Goal: Register for event/course

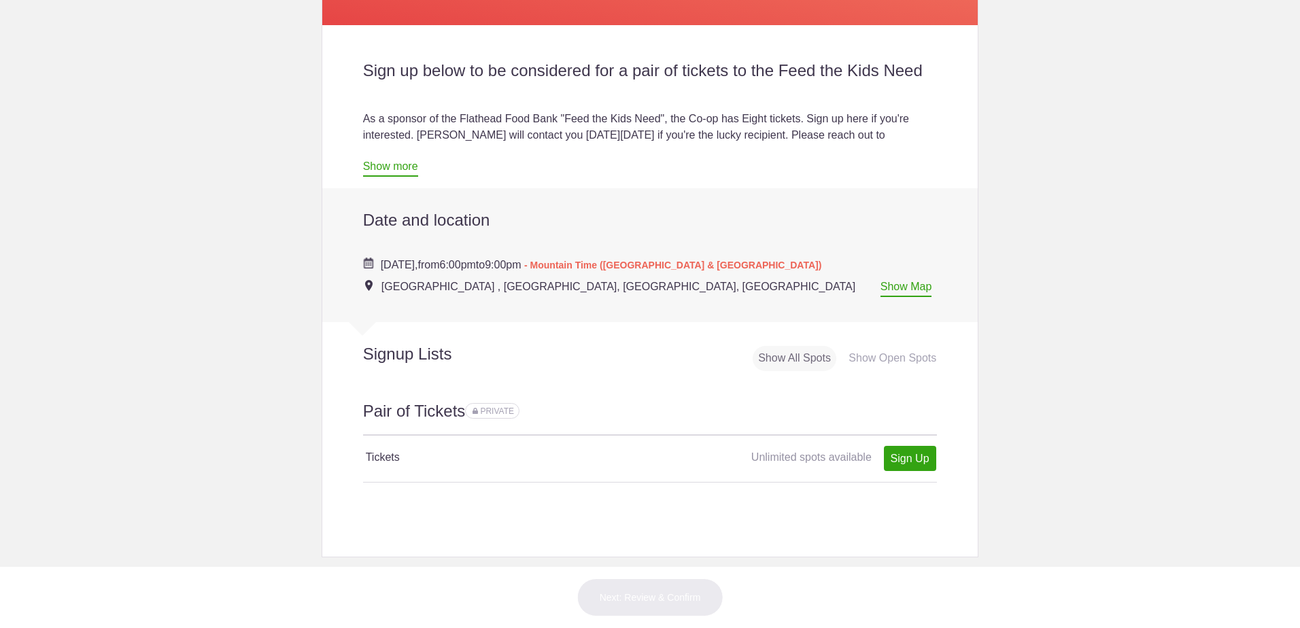
scroll to position [408, 0]
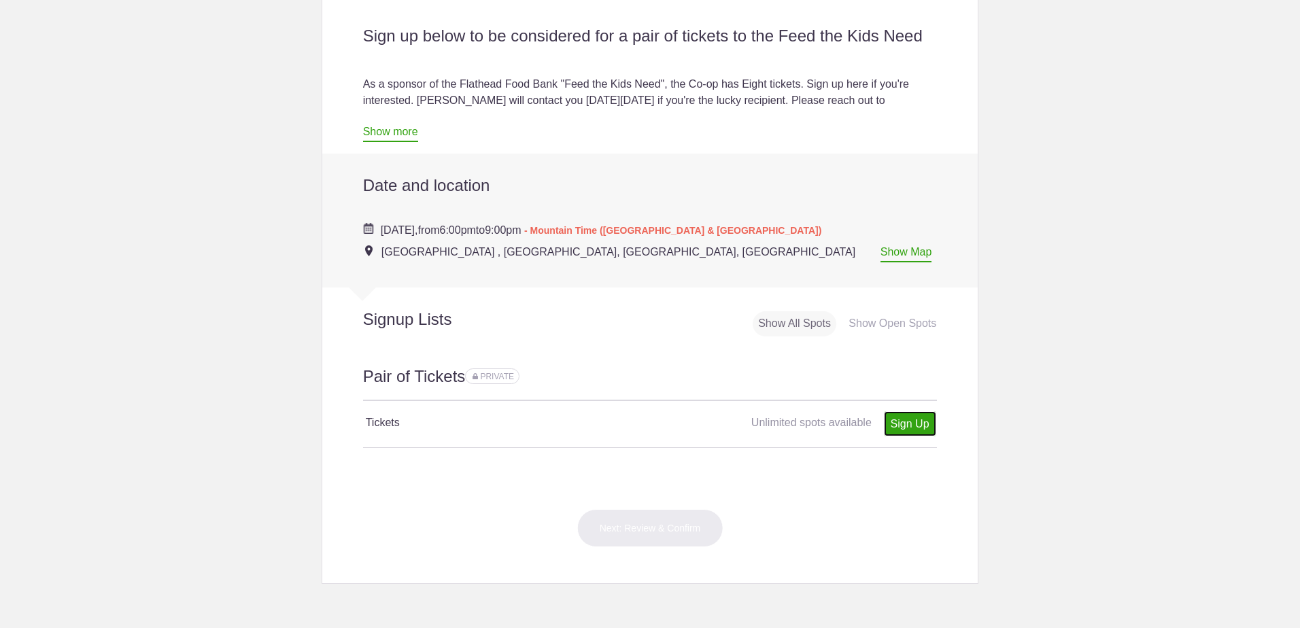
click at [641, 437] on link "Sign Up" at bounding box center [910, 423] width 52 height 25
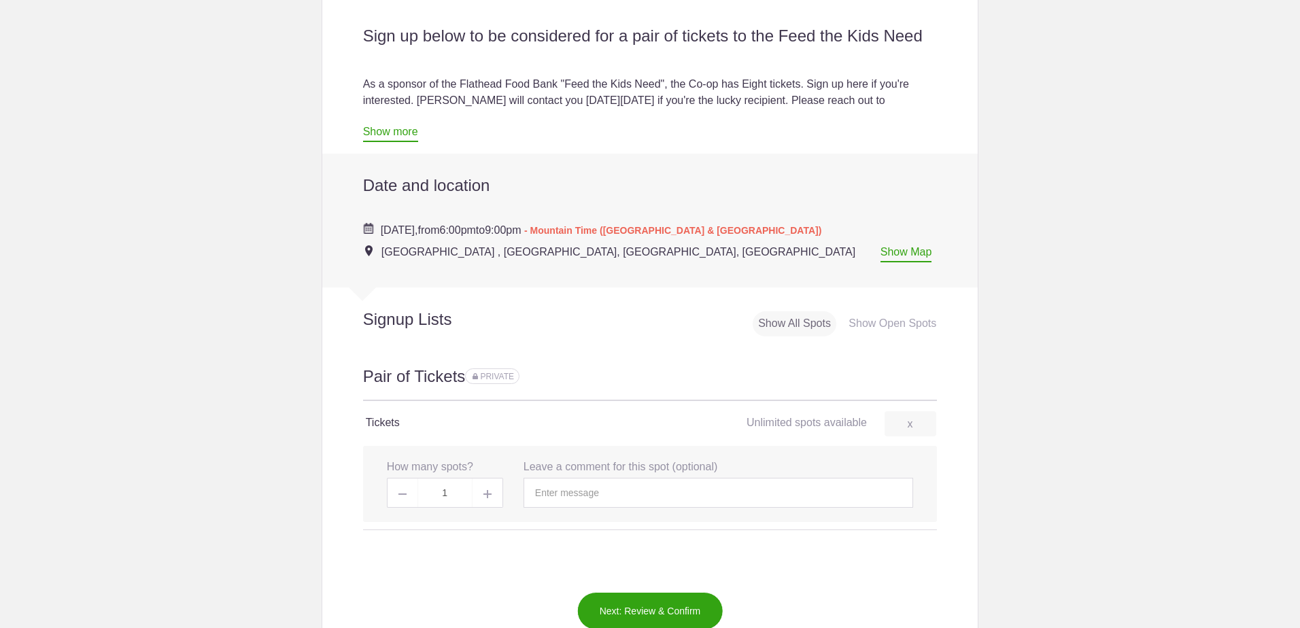
click at [485, 498] on img at bounding box center [487, 494] width 8 height 8
click at [480, 508] on span at bounding box center [488, 493] width 31 height 30
click at [389, 508] on span at bounding box center [402, 493] width 31 height 30
type input "2"
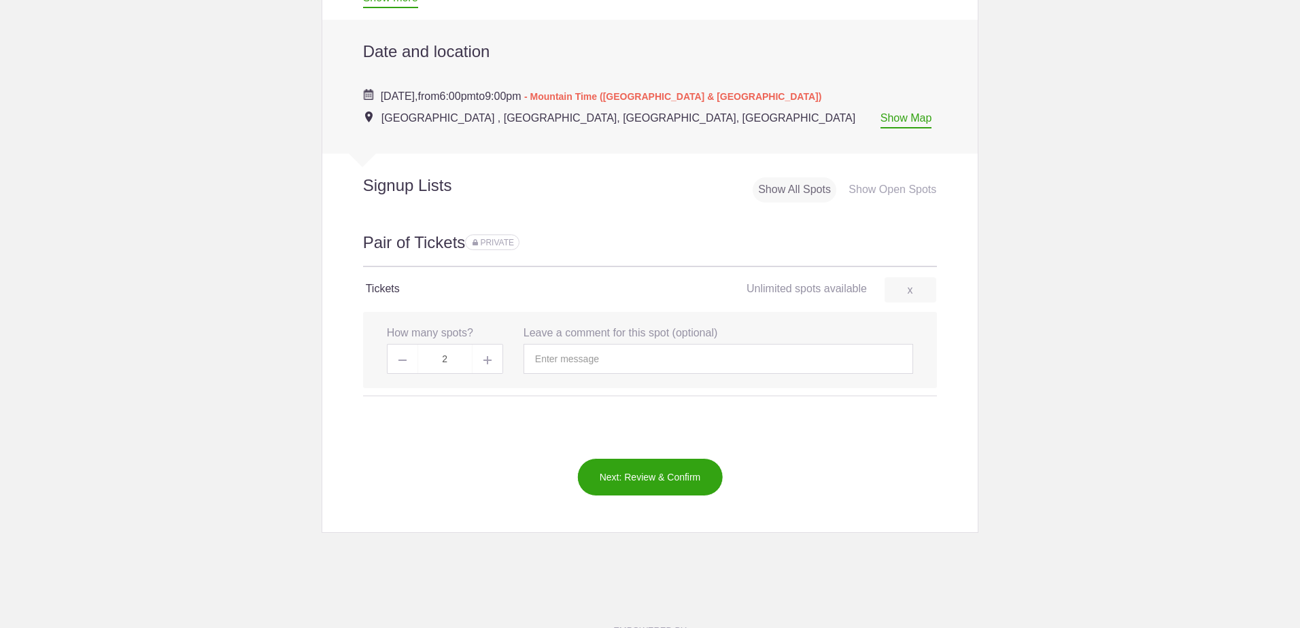
scroll to position [544, 0]
click at [641, 494] on button "Next: Review & Confirm" at bounding box center [650, 475] width 146 height 38
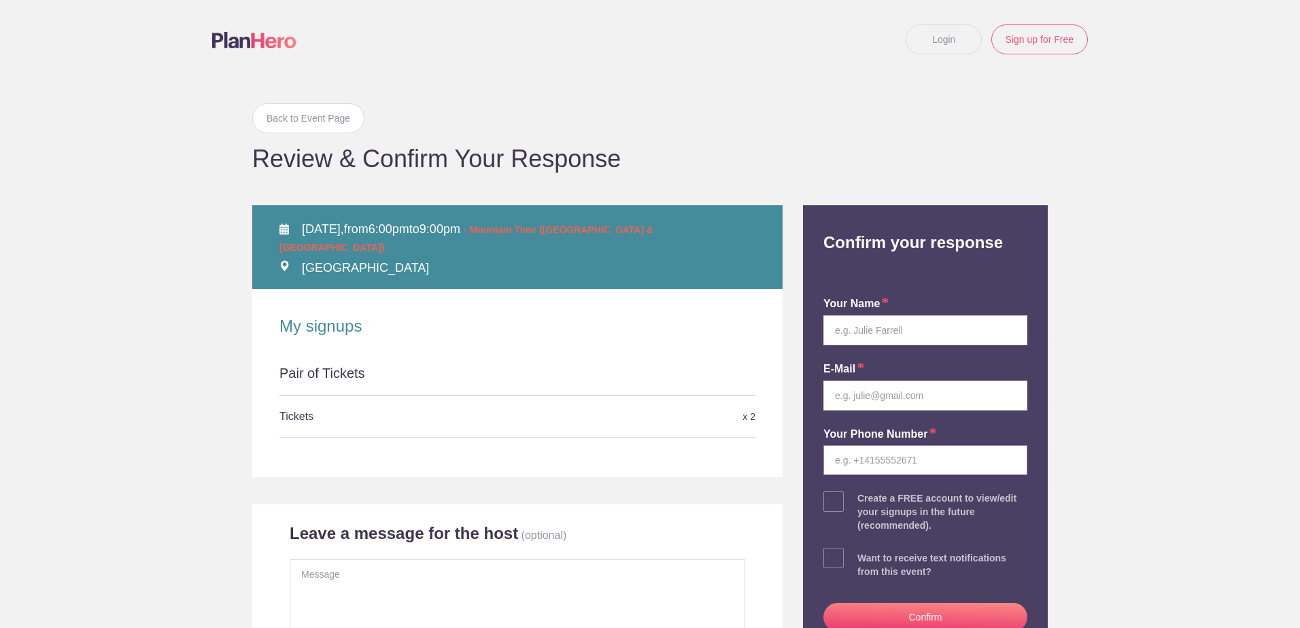
type input "[EMAIL_ADDRESS][DOMAIN_NAME]"
click at [641, 324] on input "text" at bounding box center [925, 330] width 204 height 30
type input "[PERSON_NAME]"
click at [641, 390] on input "email" at bounding box center [925, 396] width 204 height 30
drag, startPoint x: 917, startPoint y: 461, endPoint x: 796, endPoint y: 459, distance: 121.0
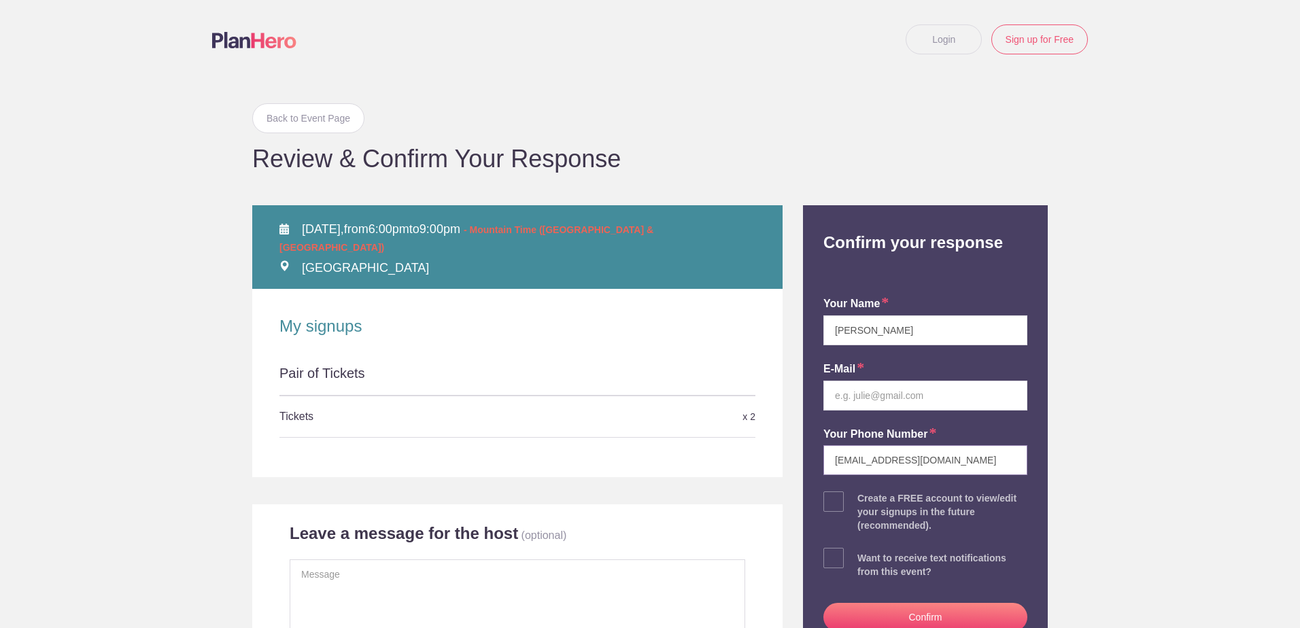
click at [641, 459] on div "Back to Event Page Back to Event Page Review & Confirm Your Response [DATE], fr…" at bounding box center [650, 390] width 816 height 622
click at [641, 392] on input "email" at bounding box center [925, 396] width 204 height 30
paste input "[EMAIL_ADDRESS][DOMAIN_NAME]"
type input "[EMAIL_ADDRESS][DOMAIN_NAME]"
drag, startPoint x: 933, startPoint y: 461, endPoint x: 711, endPoint y: 456, distance: 222.4
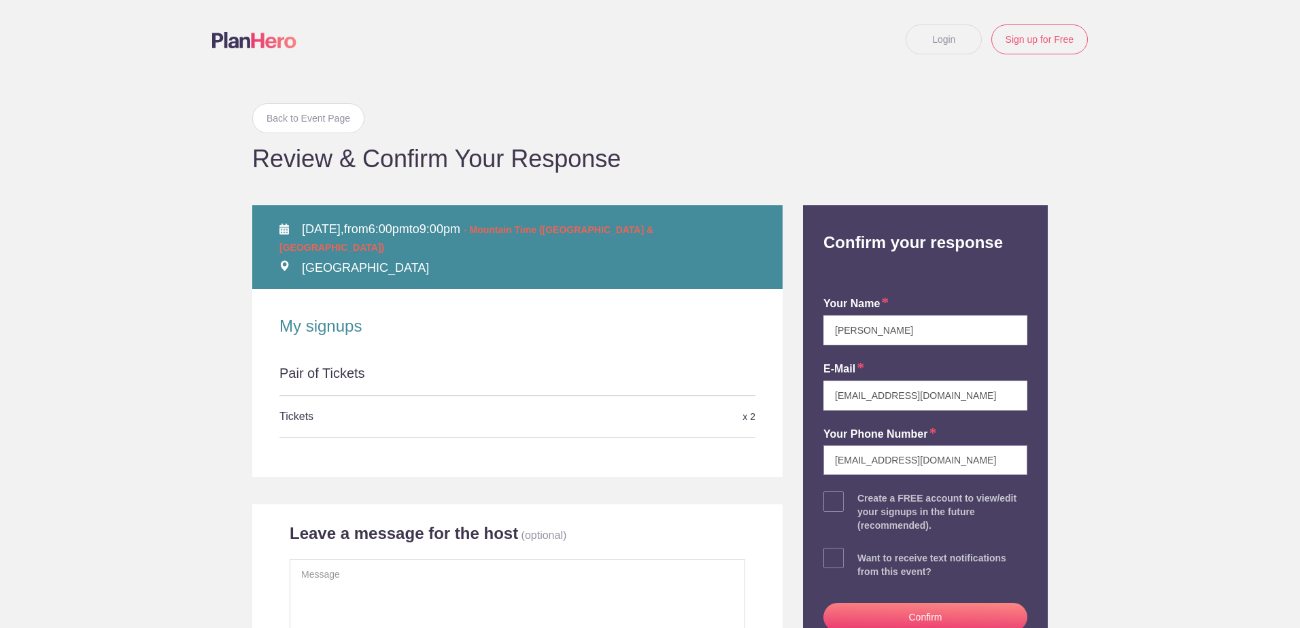
click at [641, 457] on div "Back to Event Page Back to Event Page Review & Confirm Your Response [DATE], fr…" at bounding box center [650, 390] width 816 height 622
type input "4064985342"
click at [641, 482] on body "Login Sign up for Free Login Back to Event Page Back to Event Page Review & Con…" at bounding box center [650, 314] width 1300 height 628
click at [641, 596] on button "Confirm" at bounding box center [925, 617] width 204 height 29
